Goal: Task Accomplishment & Management: Use online tool/utility

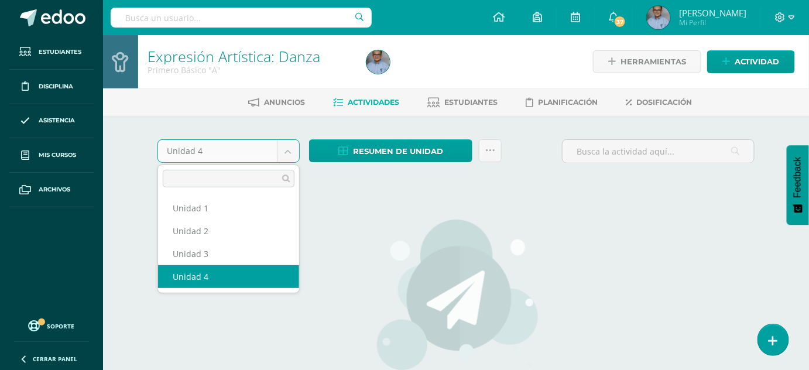
click at [284, 157] on body "Estudiantes Disciplina Asistencia Mis cursos Archivos Soporte Ayuda Reportar un…" at bounding box center [404, 251] width 809 height 503
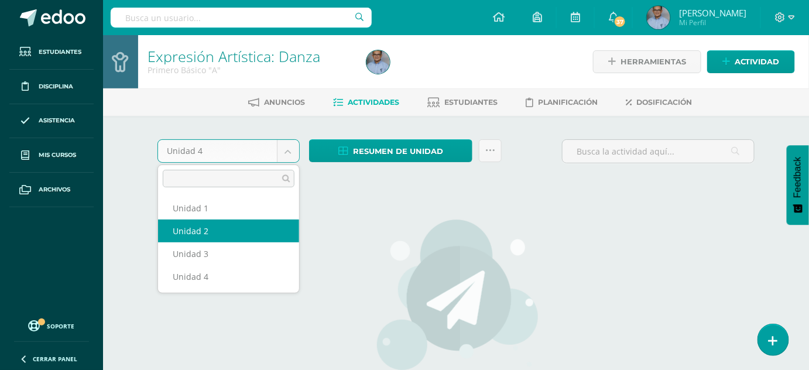
select select "Unidad 2"
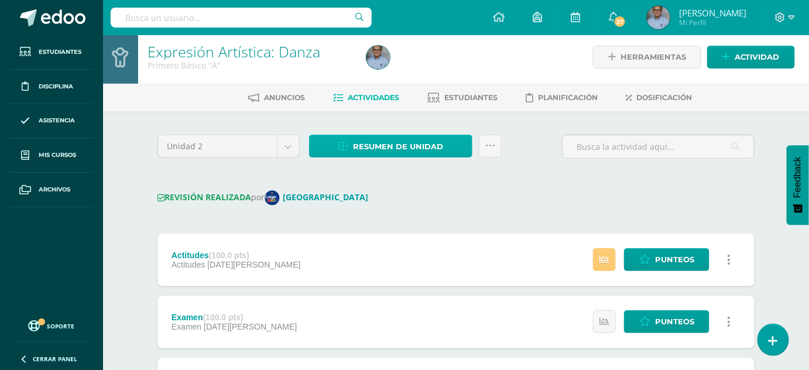
scroll to position [4, 0]
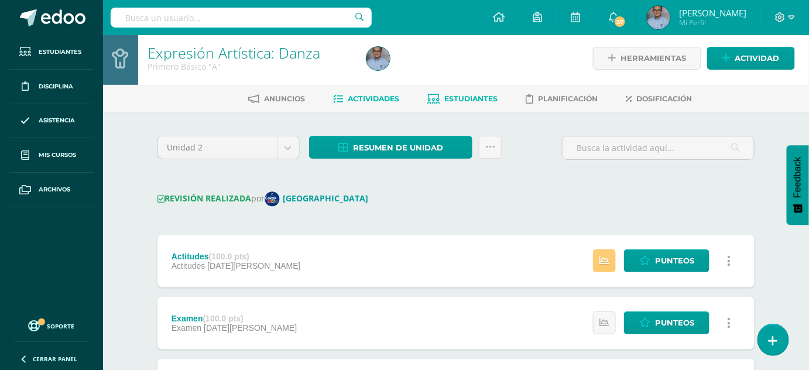
click at [451, 95] on span "Estudiantes" at bounding box center [470, 98] width 53 height 9
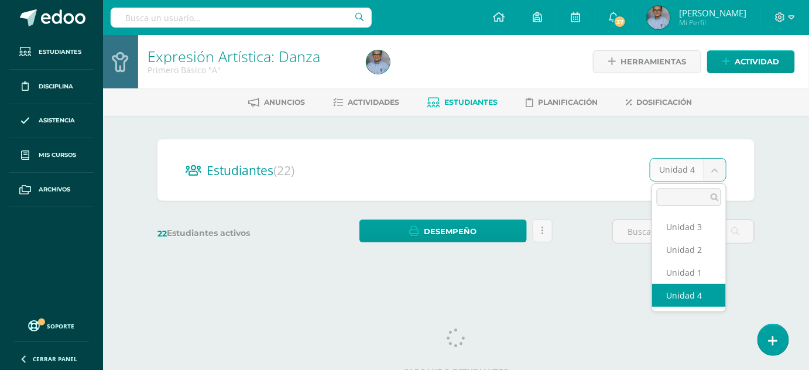
click at [710, 168] on body "Estudiantes Disciplina Asistencia Mis cursos Archivos Soporte Ayuda Reportar un…" at bounding box center [404, 139] width 809 height 278
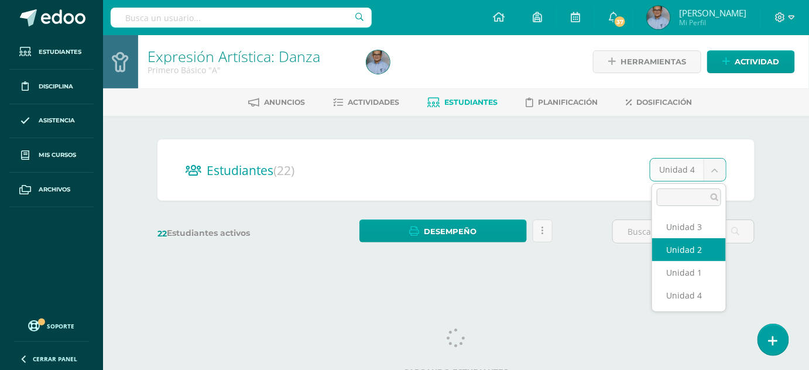
select select "/dashboard/teacher/section/3709/students/?unit=116035"
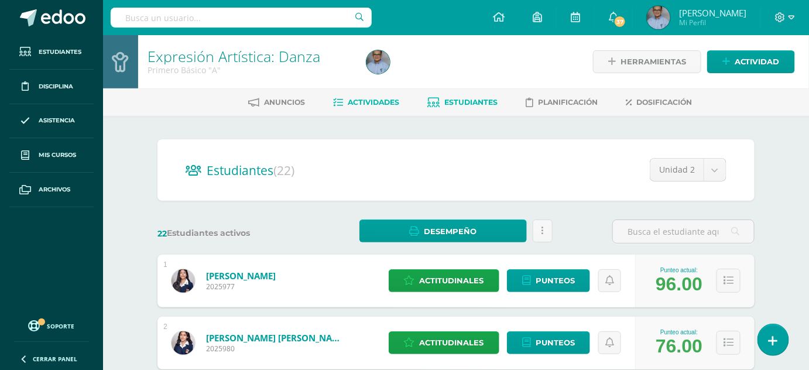
click at [372, 104] on span "Actividades" at bounding box center [374, 102] width 52 height 9
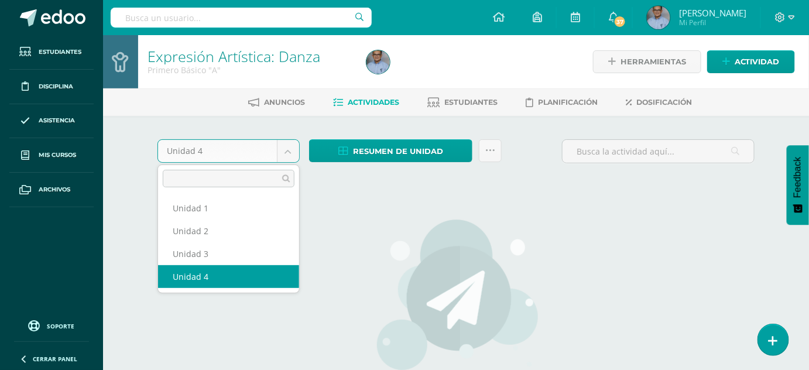
click at [291, 154] on body "Estudiantes Disciplina Asistencia Mis cursos Archivos Soporte Ayuda Reportar un…" at bounding box center [404, 251] width 809 height 503
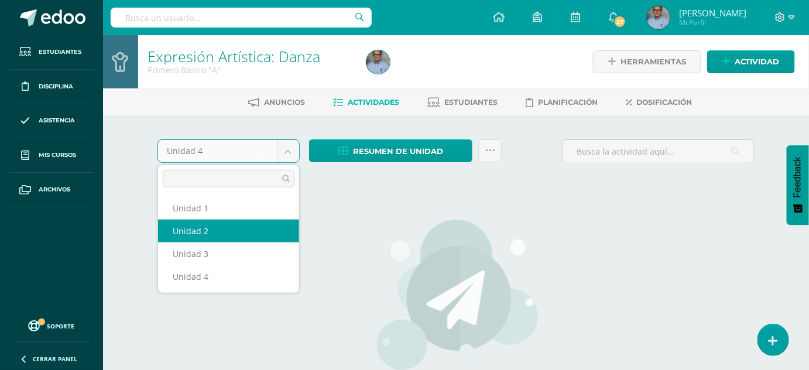
select select "Unidad 2"
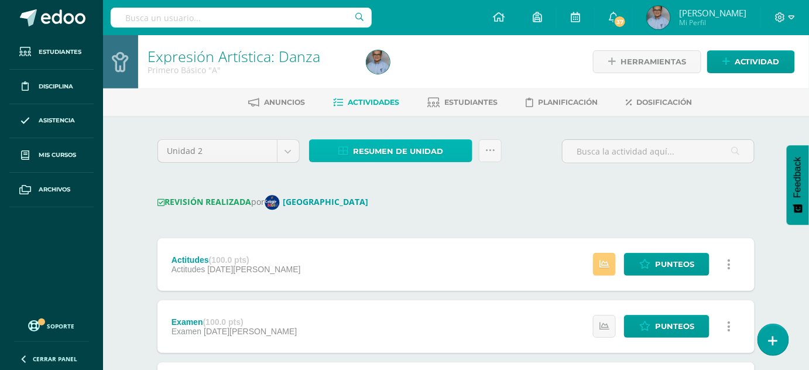
click at [403, 150] on span "Resumen de unidad" at bounding box center [398, 151] width 90 height 22
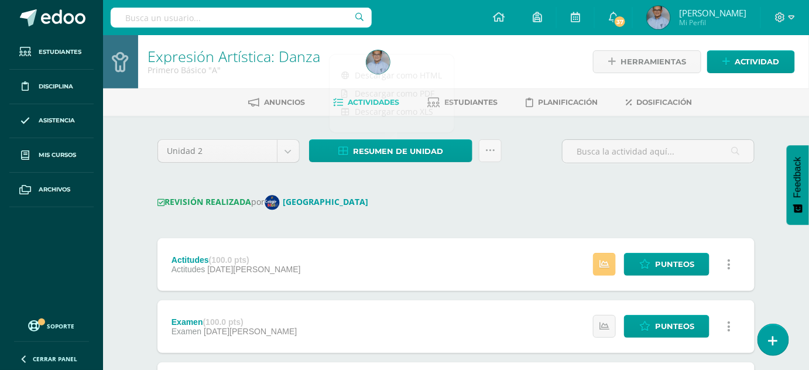
click at [433, 181] on div "Unidad 2 Unidad 1 Unidad 2 Unidad 3 Unidad 4 Resumen de unidad Enviar punteos a…" at bounding box center [456, 366] width 606 height 454
click at [488, 146] on icon at bounding box center [490, 151] width 10 height 10
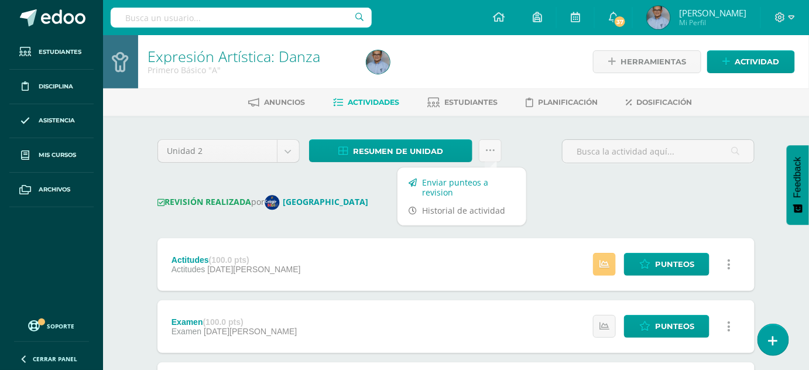
click at [441, 187] on link "Enviar punteos a revision" at bounding box center [461, 187] width 129 height 28
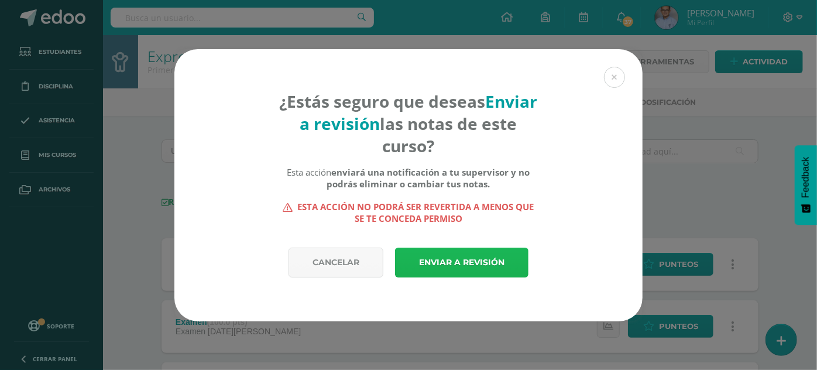
click at [456, 258] on link "Enviar a revisión" at bounding box center [461, 263] width 133 height 30
click at [450, 263] on link "Enviar a revisión" at bounding box center [461, 263] width 133 height 30
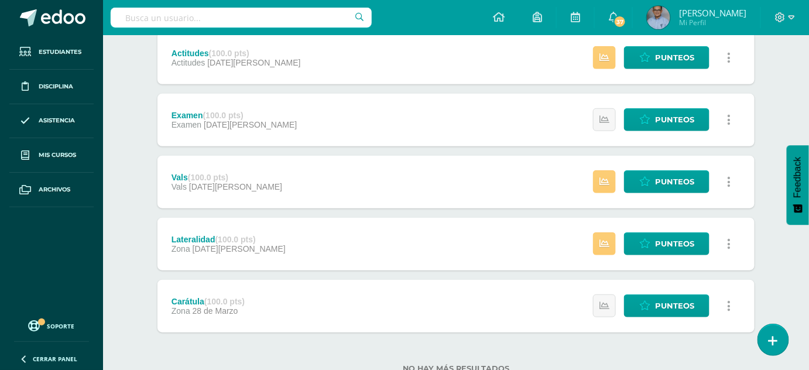
scroll to position [262, 0]
